Goal: Task Accomplishment & Management: Use online tool/utility

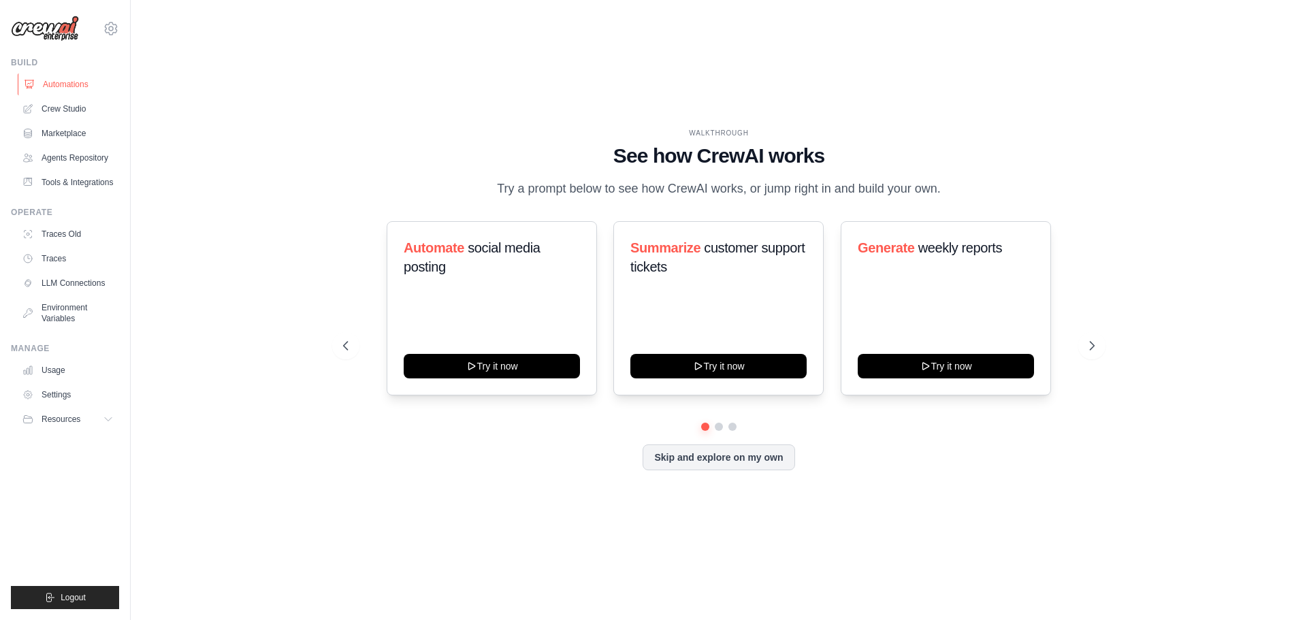
click at [75, 88] on link "Automations" at bounding box center [69, 84] width 103 height 22
click at [76, 105] on link "Crew Studio" at bounding box center [69, 109] width 103 height 22
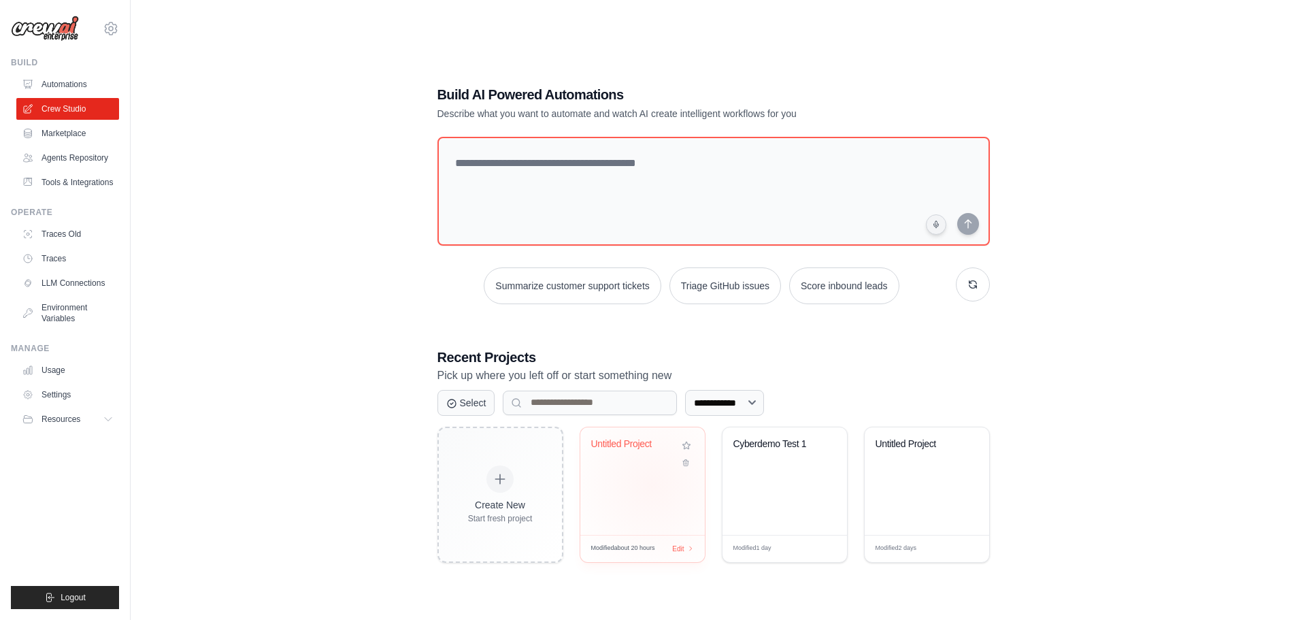
click at [652, 485] on div "Untitled Project" at bounding box center [642, 481] width 125 height 108
click at [776, 465] on div "Cyberdemo Test 1" at bounding box center [785, 453] width 103 height 31
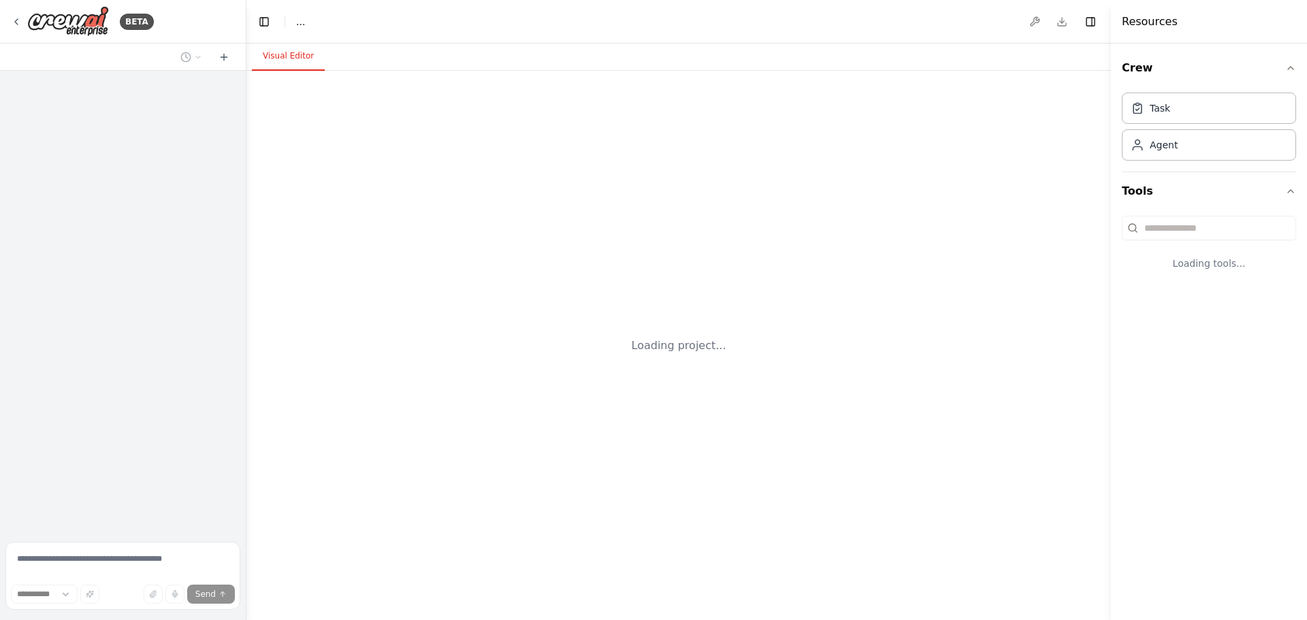
select select "****"
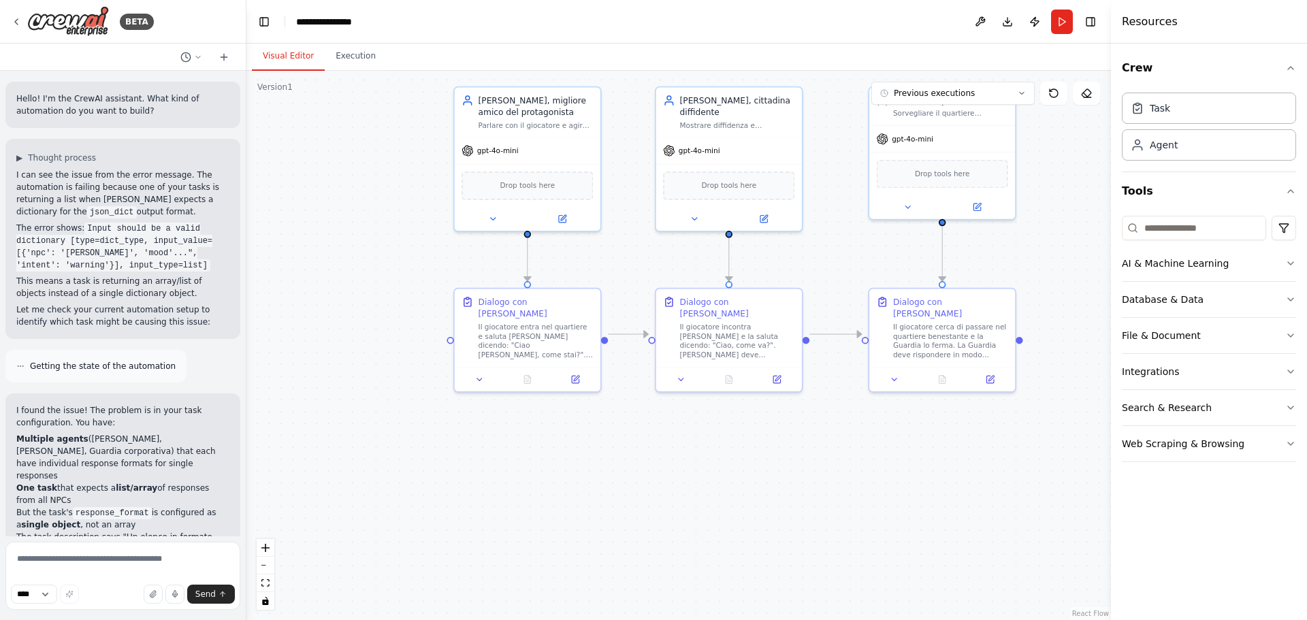
drag, startPoint x: 800, startPoint y: 447, endPoint x: 485, endPoint y: 497, distance: 319.0
click at [485, 497] on div ".deletable-edge-delete-btn { width: 20px; height: 20px; border: 0px solid #ffff…" at bounding box center [678, 345] width 864 height 549
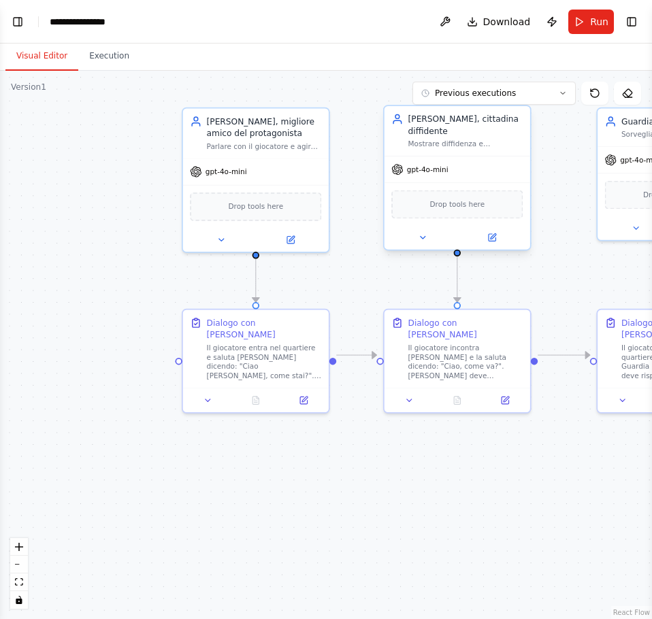
drag, startPoint x: 474, startPoint y: 159, endPoint x: 387, endPoint y: 198, distance: 95.6
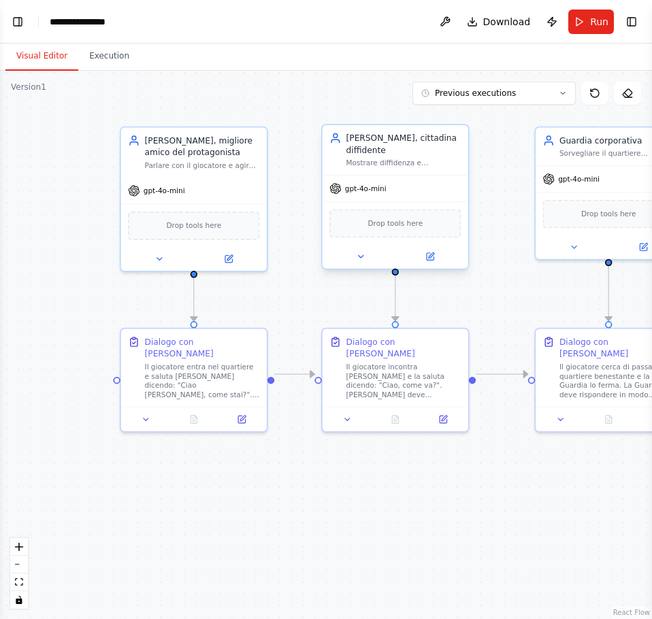
click at [406, 176] on div "gpt-4o-mini" at bounding box center [396, 189] width 146 height 26
click at [416, 136] on div "Maria, cittadina diffidente" at bounding box center [403, 144] width 115 height 24
click at [406, 141] on div "Maria, cittadina diffidente" at bounding box center [403, 144] width 115 height 24
click at [406, 161] on div "Maria, cittadina diffidente Mostrare diffidenza e scetticismo verso gli estrane…" at bounding box center [396, 150] width 146 height 50
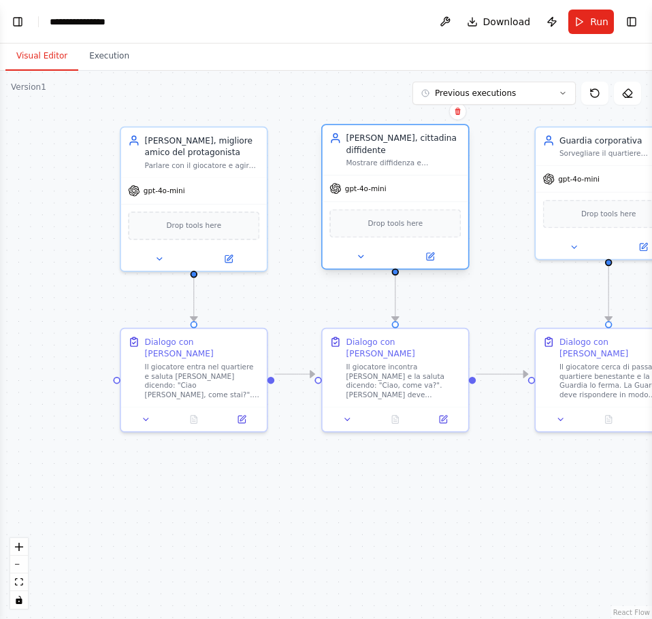
drag, startPoint x: 402, startPoint y: 171, endPoint x: 416, endPoint y: 191, distance: 23.8
click at [401, 176] on div "gpt-4o-mini" at bounding box center [396, 189] width 146 height 26
click at [427, 253] on icon at bounding box center [430, 256] width 7 height 7
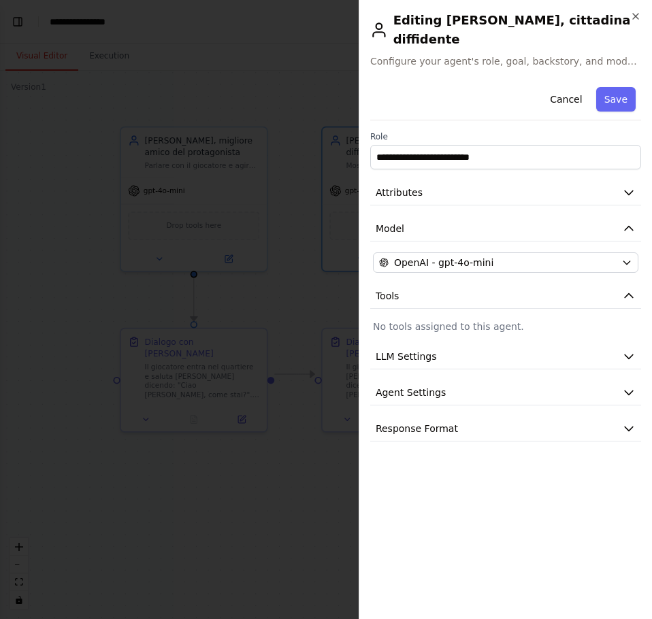
click at [510, 98] on div "Cancel Save" at bounding box center [505, 101] width 271 height 39
click at [489, 216] on button "Model" at bounding box center [505, 228] width 271 height 25
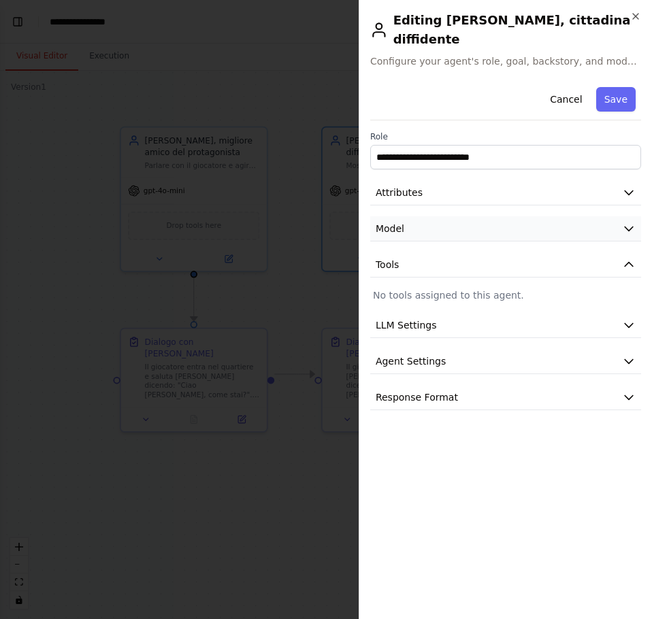
click at [489, 216] on button "Model" at bounding box center [505, 228] width 271 height 25
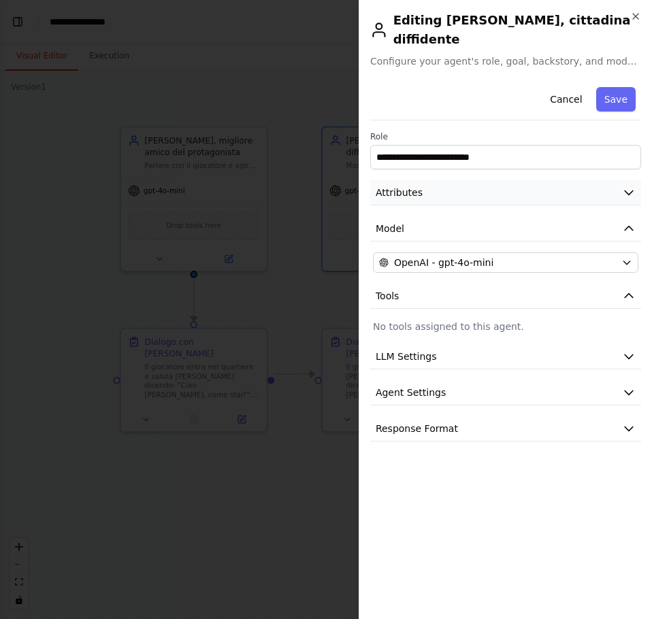
click at [500, 188] on button "Attributes" at bounding box center [505, 192] width 271 height 25
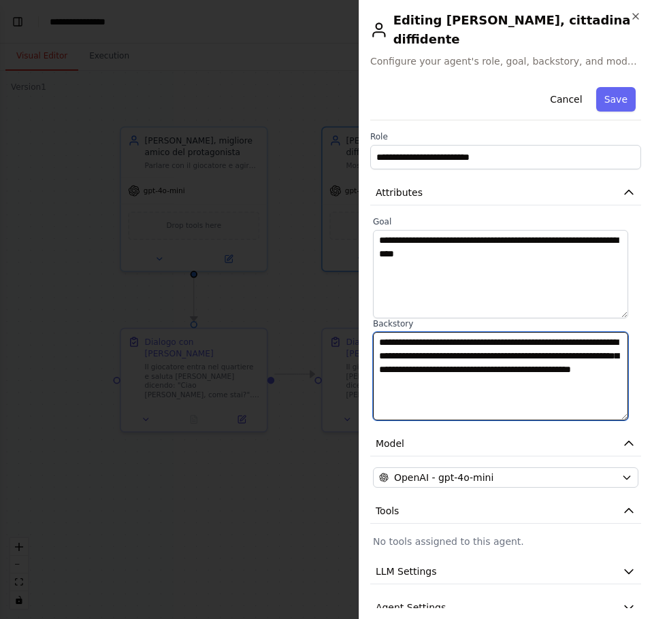
drag, startPoint x: 489, startPoint y: 372, endPoint x: 369, endPoint y: 329, distance: 126.3
click at [370, 329] on div "**********" at bounding box center [505, 318] width 271 height 204
